Goal: Navigation & Orientation: Go to known website

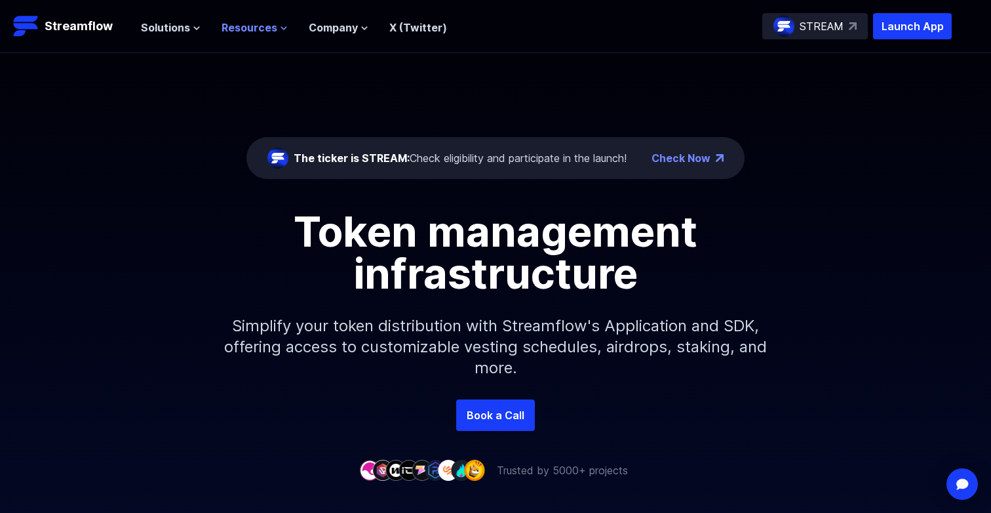
click at [254, 31] on span "Resources" at bounding box center [250, 28] width 56 height 16
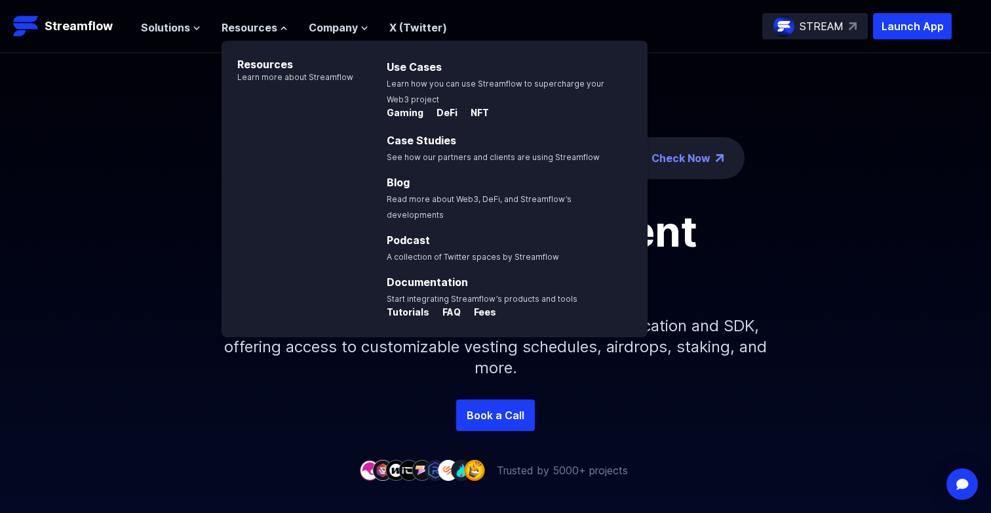
click at [849, 27] on img at bounding box center [853, 26] width 8 height 8
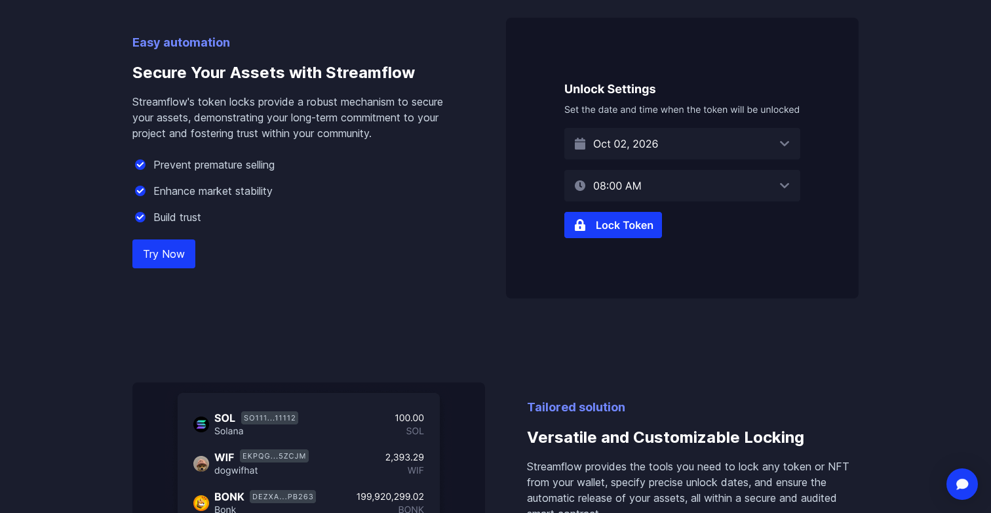
scroll to position [865, 0]
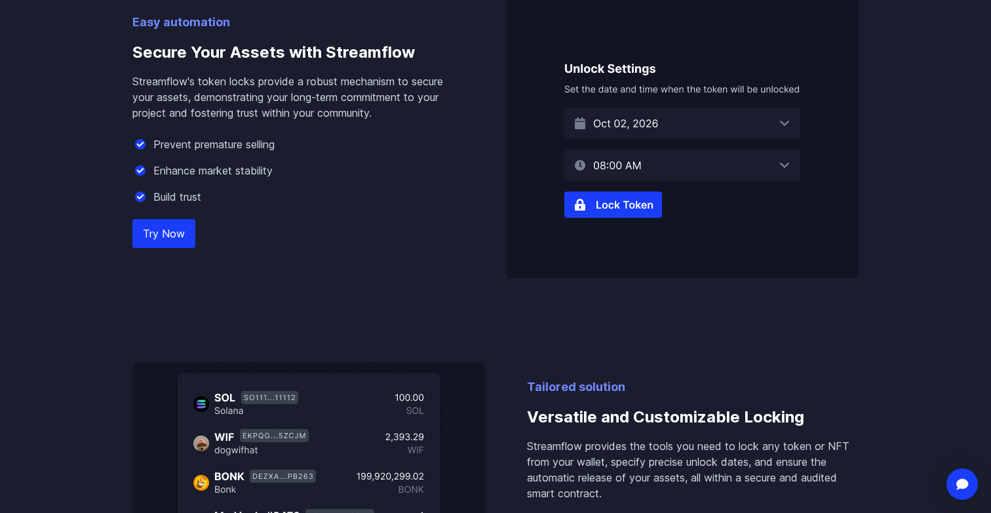
click at [624, 211] on img at bounding box center [682, 137] width 353 height 281
click at [624, 206] on img at bounding box center [682, 137] width 353 height 281
click at [187, 234] on link "Try Now" at bounding box center [163, 233] width 63 height 29
